Goal: Check status

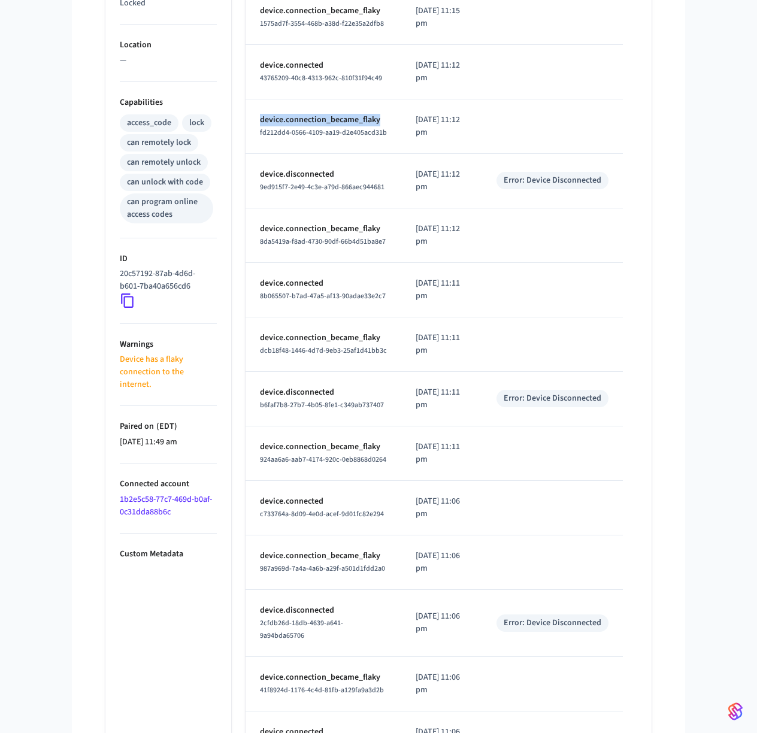
scroll to position [389, 0]
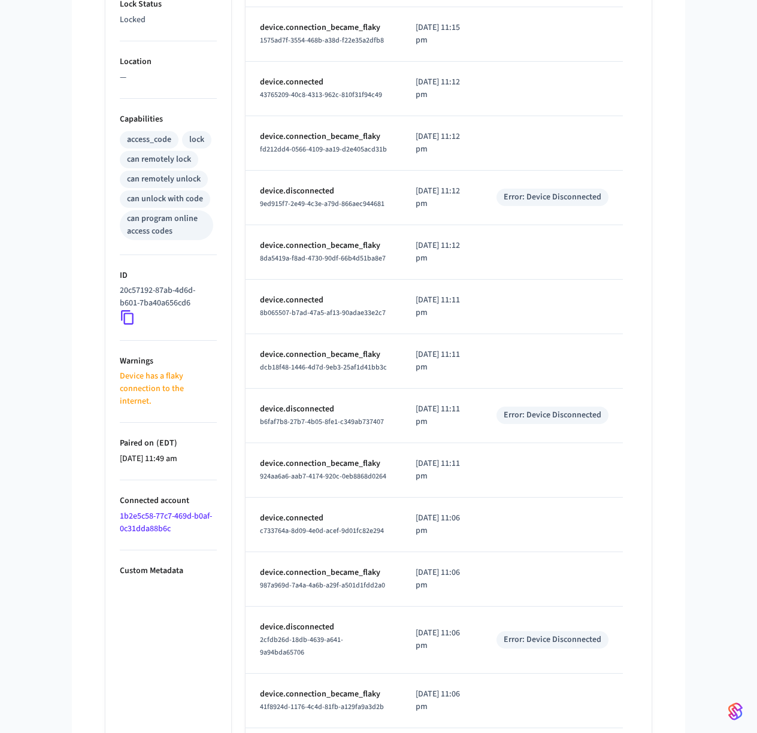
click at [161, 378] on p "Device has a flaky connection to the internet." at bounding box center [168, 389] width 97 height 38
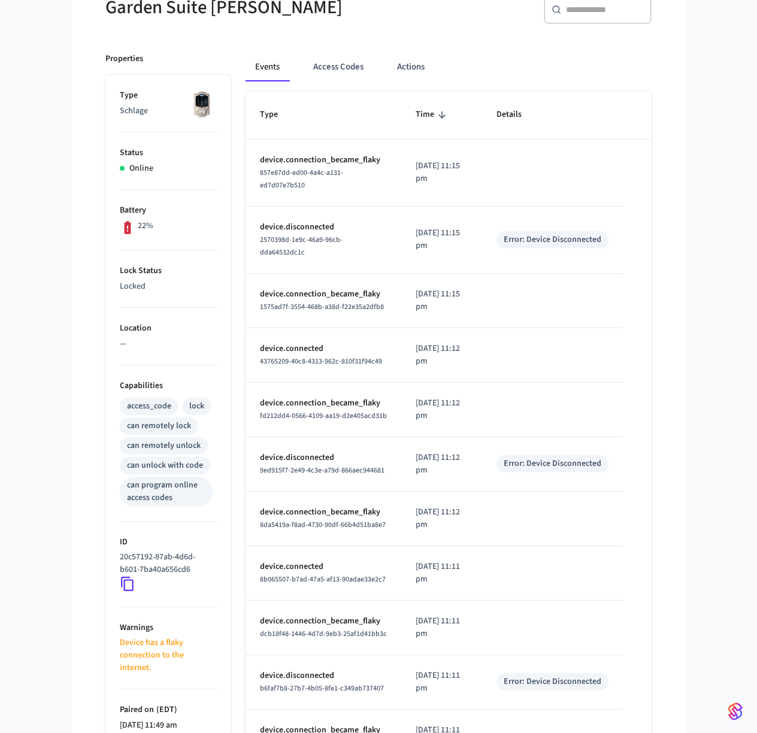
scroll to position [0, 0]
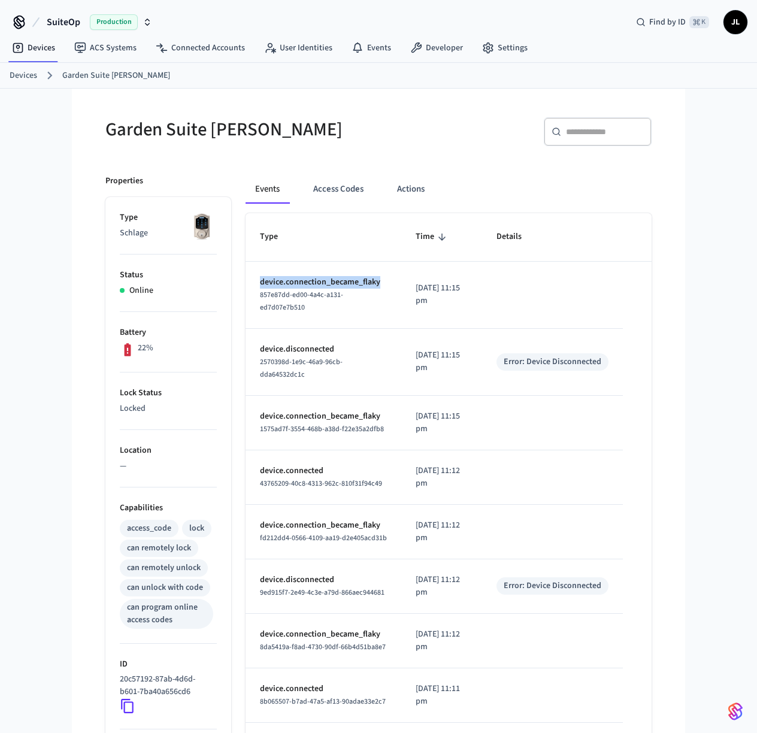
drag, startPoint x: 344, startPoint y: 281, endPoint x: 264, endPoint y: 283, distance: 80.2
click at [261, 283] on p "device.connection_became_flaky" at bounding box center [323, 282] width 127 height 13
copy p "device.connection_became_flaky"
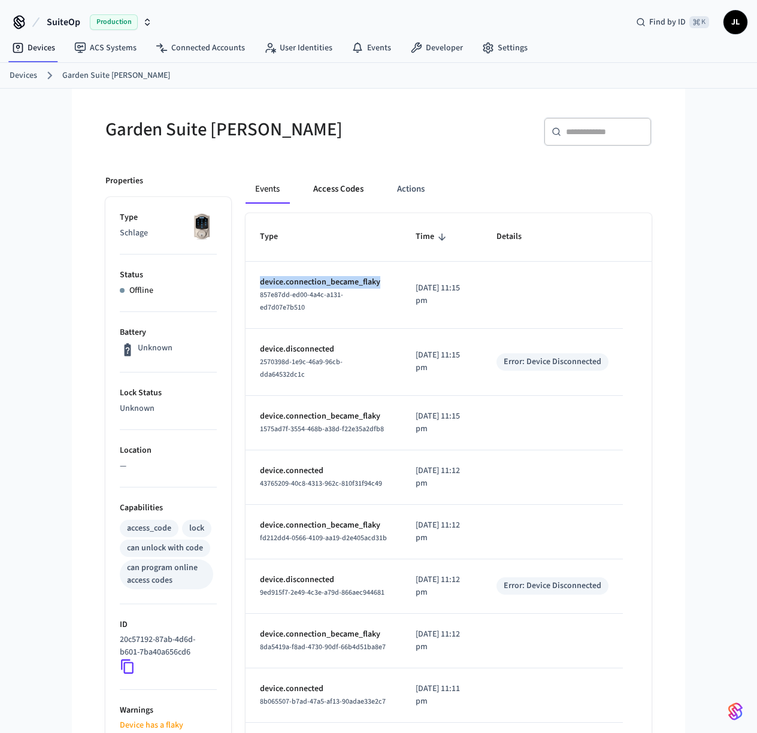
click at [351, 187] on button "Access Codes" at bounding box center [338, 189] width 69 height 29
